Goal: Information Seeking & Learning: Learn about a topic

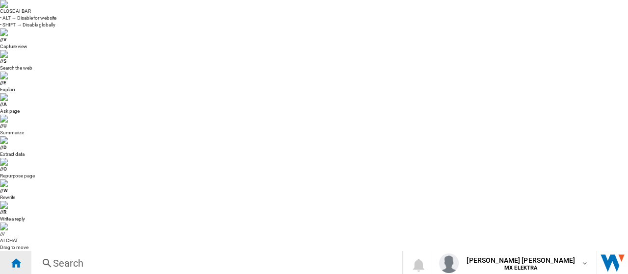
click at [15, 257] on ng-md-icon "Home" at bounding box center [16, 263] width 12 height 12
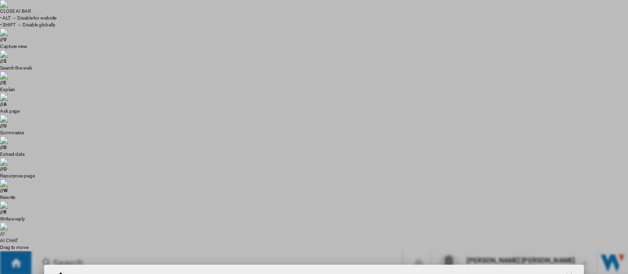
scroll to position [249, 0]
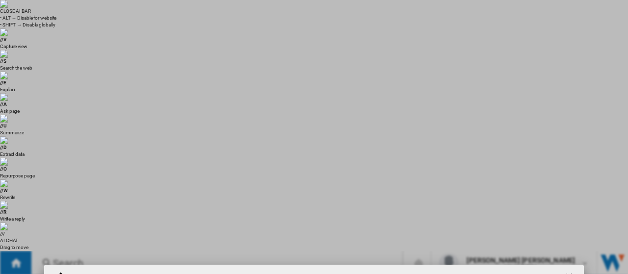
scroll to position [322, 0]
type input "refacciones italika"
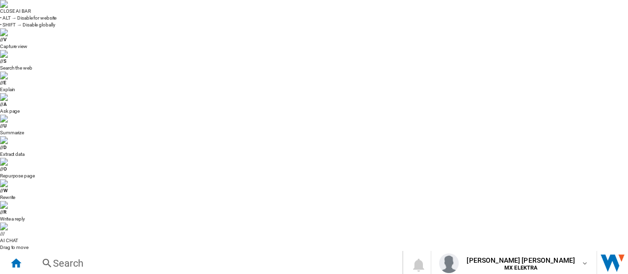
drag, startPoint x: 326, startPoint y: 101, endPoint x: 534, endPoint y: 108, distance: 208.7
drag, startPoint x: 329, startPoint y: 91, endPoint x: 317, endPoint y: 109, distance: 21.6
drag, startPoint x: 485, startPoint y: 106, endPoint x: 307, endPoint y: 105, distance: 177.6
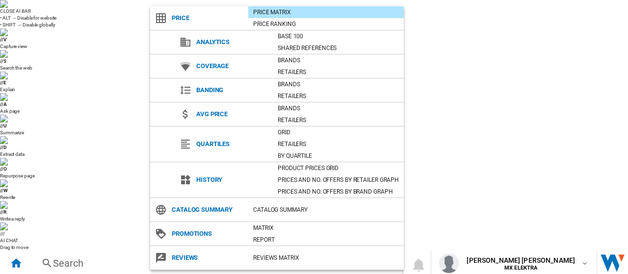
click at [454, 79] on md-backdrop at bounding box center [314, 137] width 628 height 274
